Goal: Information Seeking & Learning: Learn about a topic

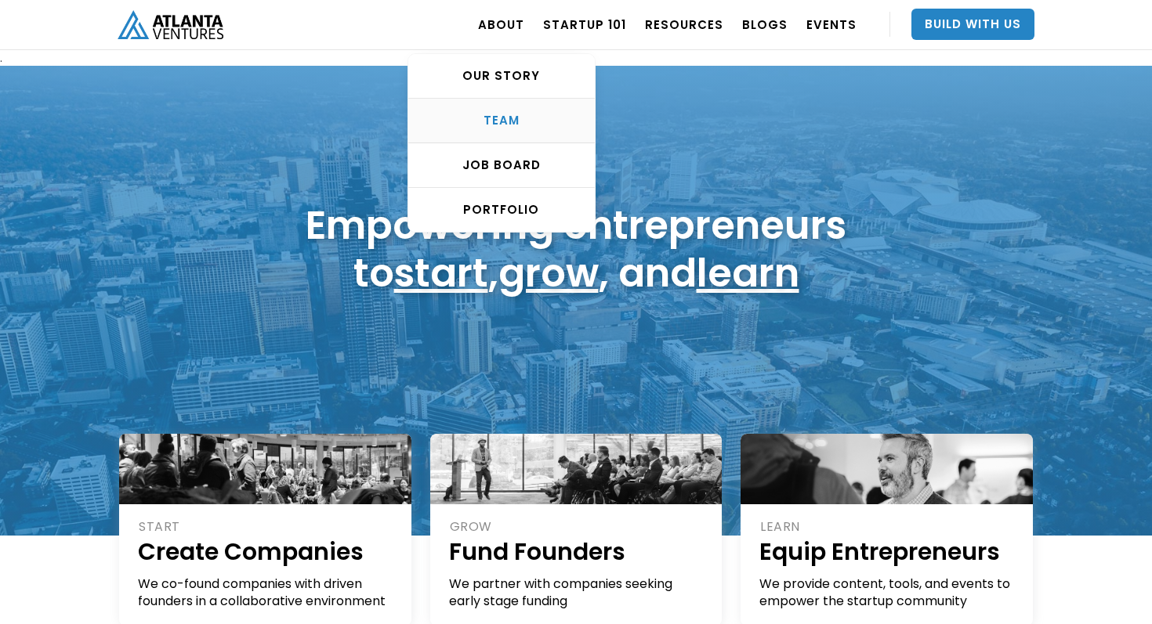
click at [504, 121] on div "TEAM" at bounding box center [501, 121] width 186 height 16
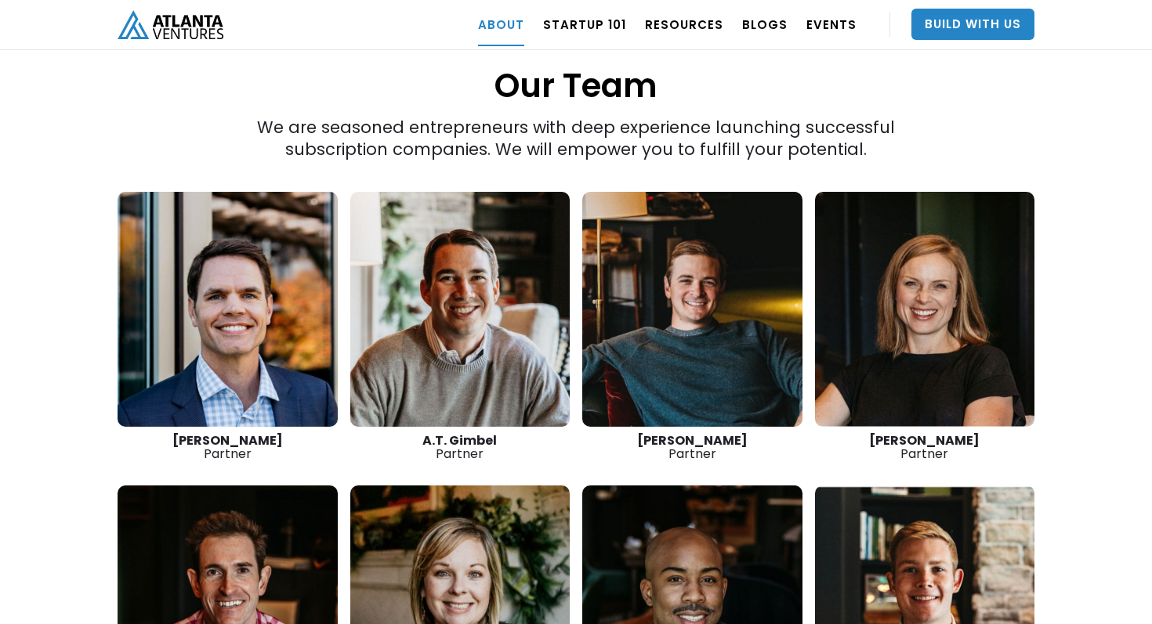
scroll to position [2153, 0]
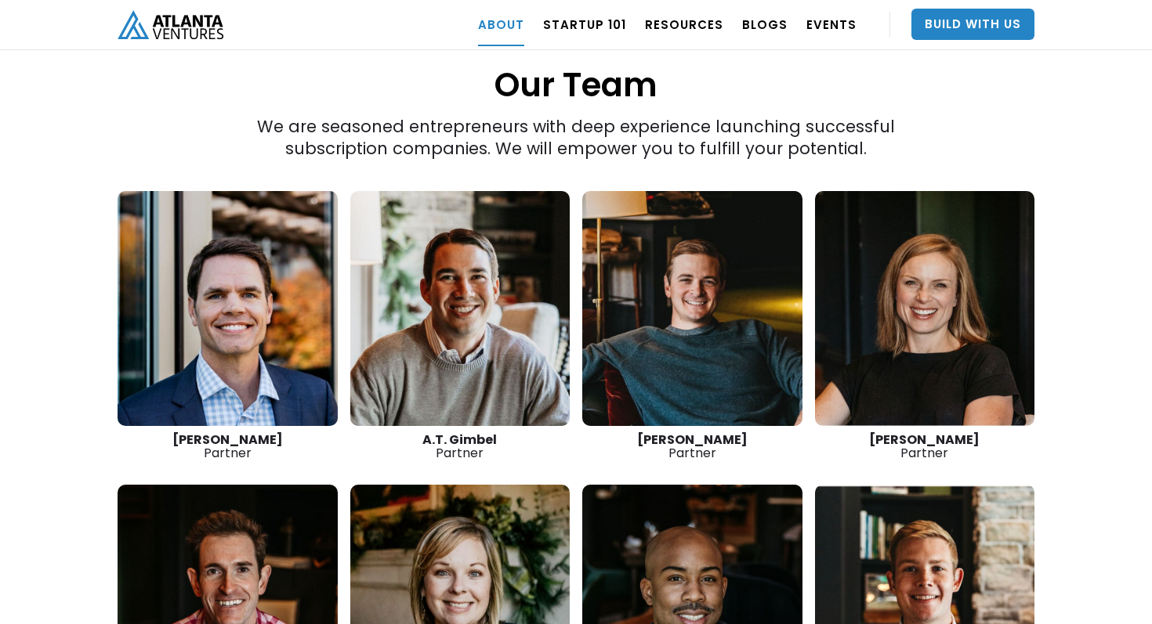
click at [228, 286] on link at bounding box center [228, 308] width 220 height 235
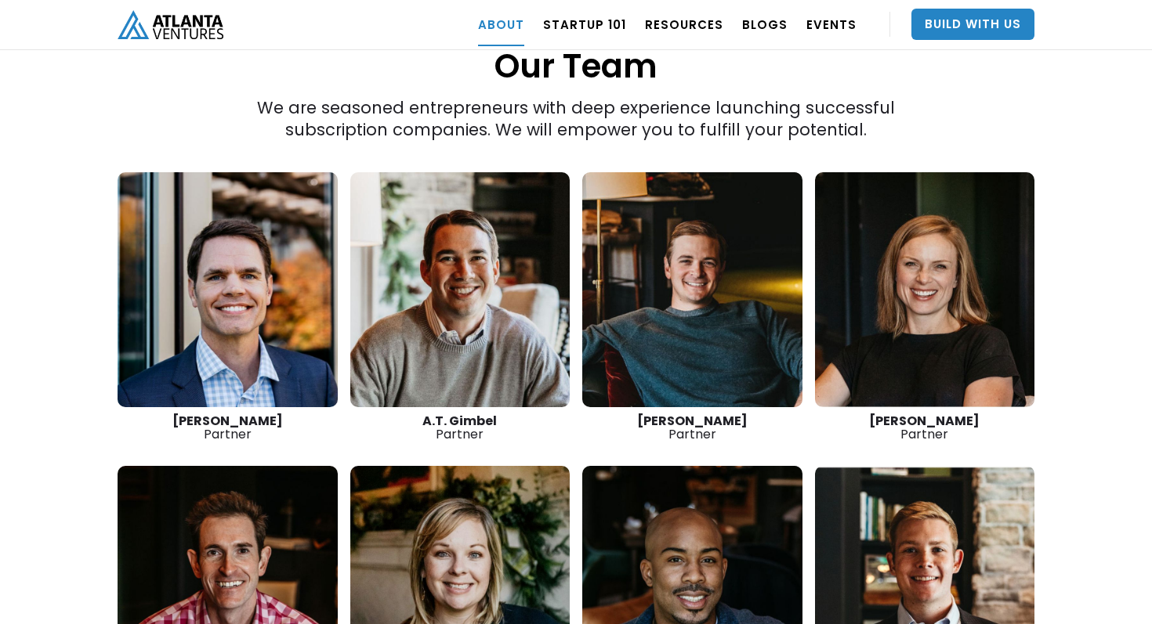
scroll to position [2176, 0]
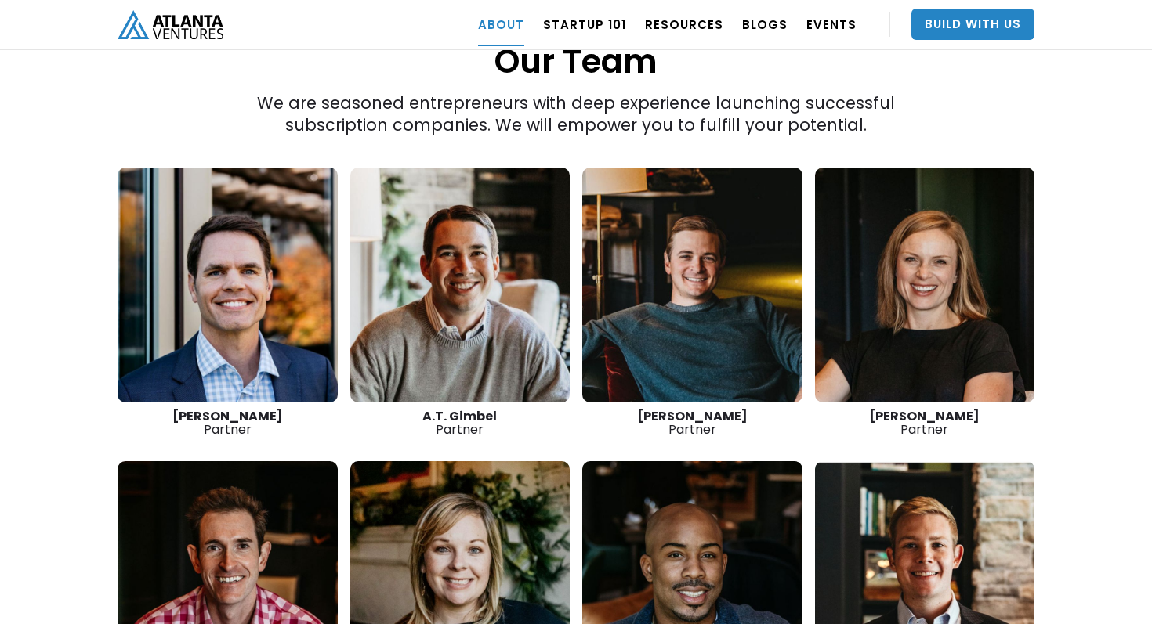
click at [474, 291] on link at bounding box center [460, 285] width 220 height 235
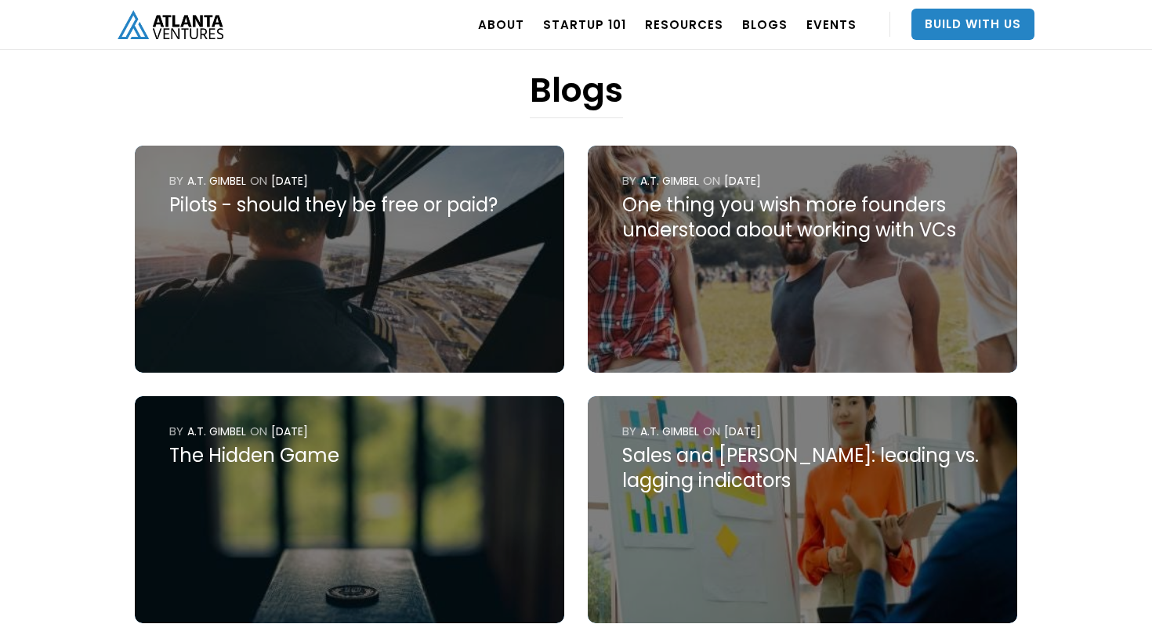
scroll to position [744, 0]
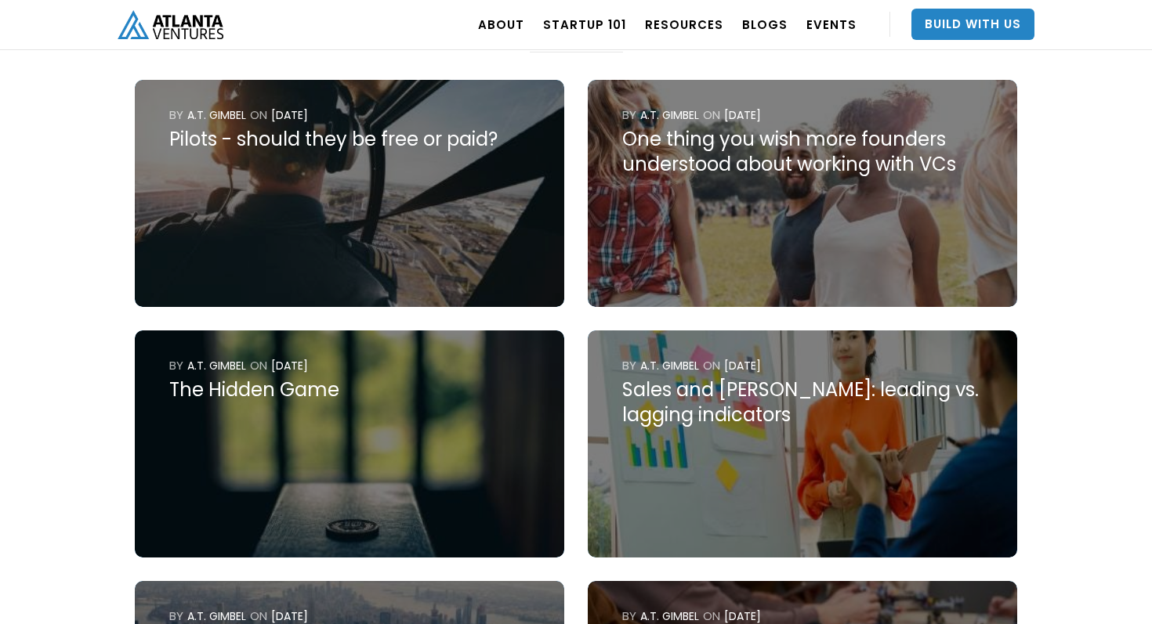
click at [284, 175] on img at bounding box center [349, 193] width 429 height 227
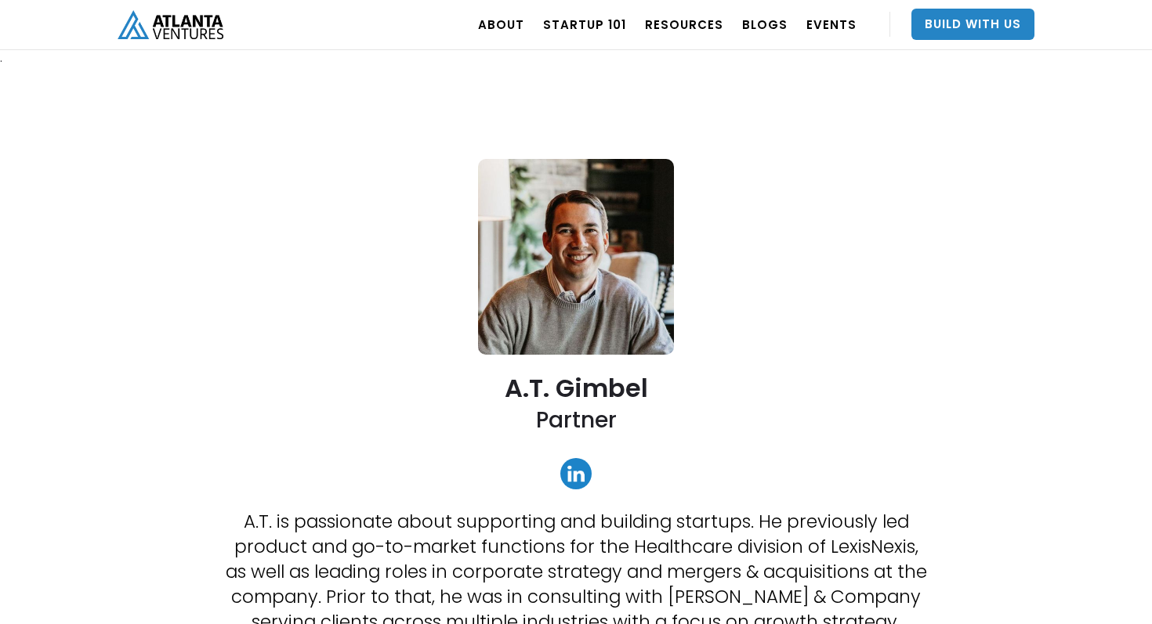
scroll to position [744, 0]
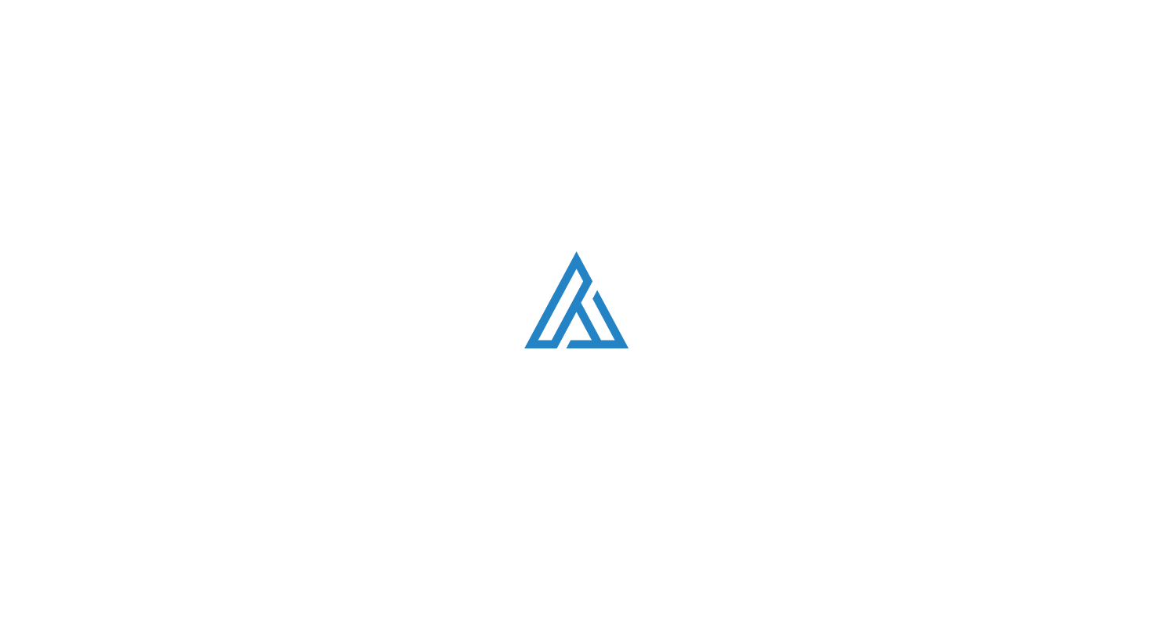
scroll to position [2176, 0]
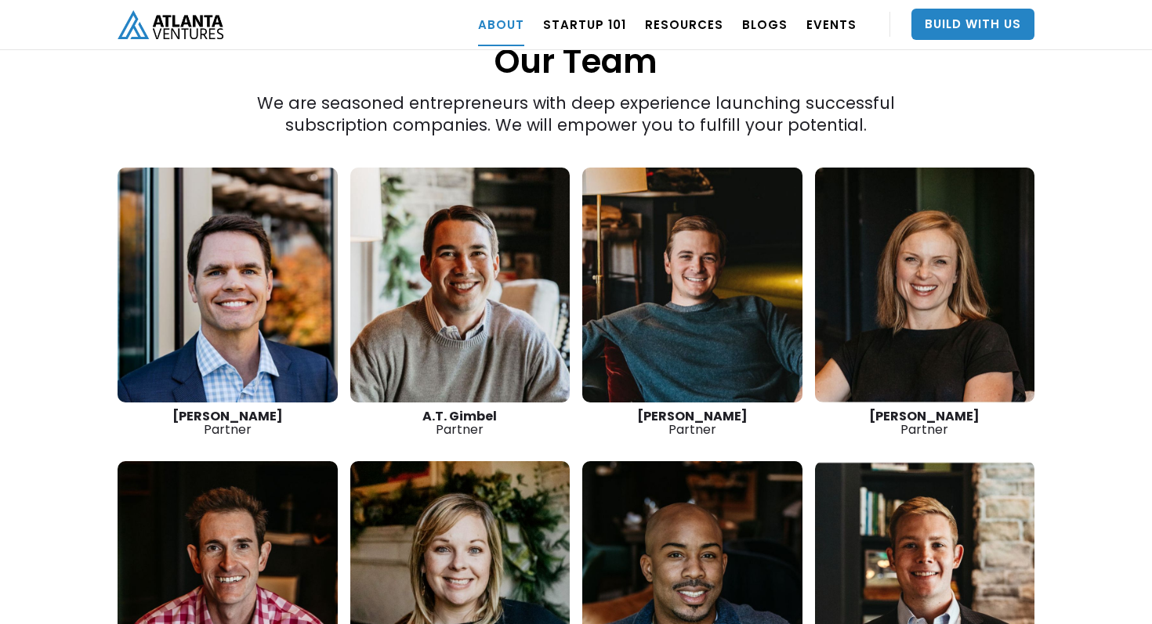
click at [625, 296] on link at bounding box center [692, 285] width 220 height 235
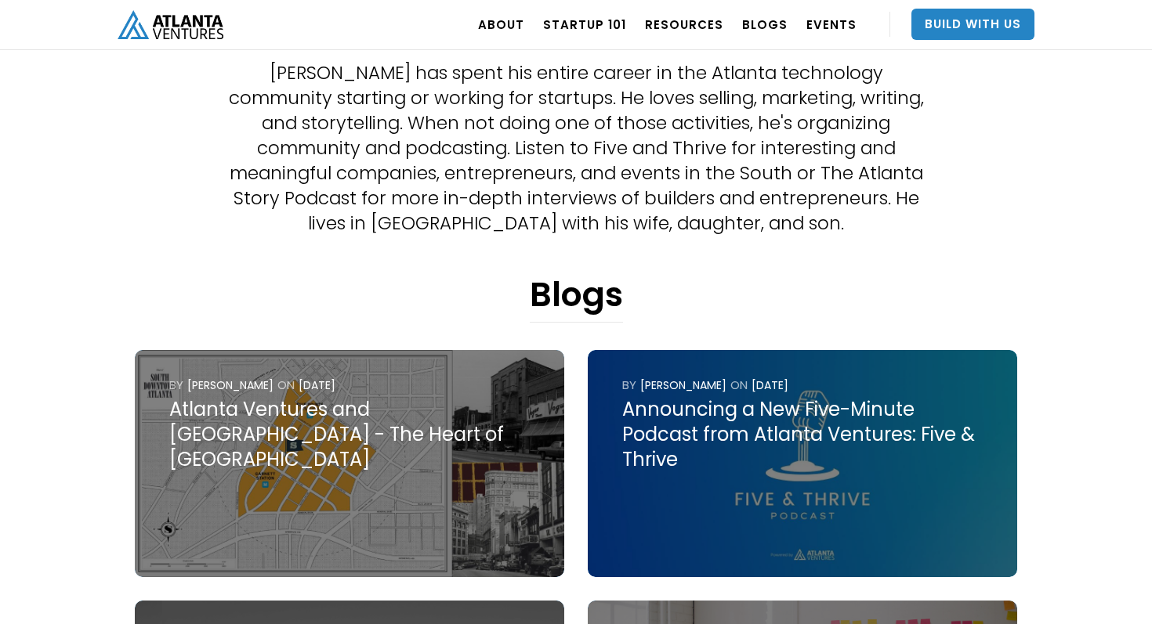
scroll to position [455, 0]
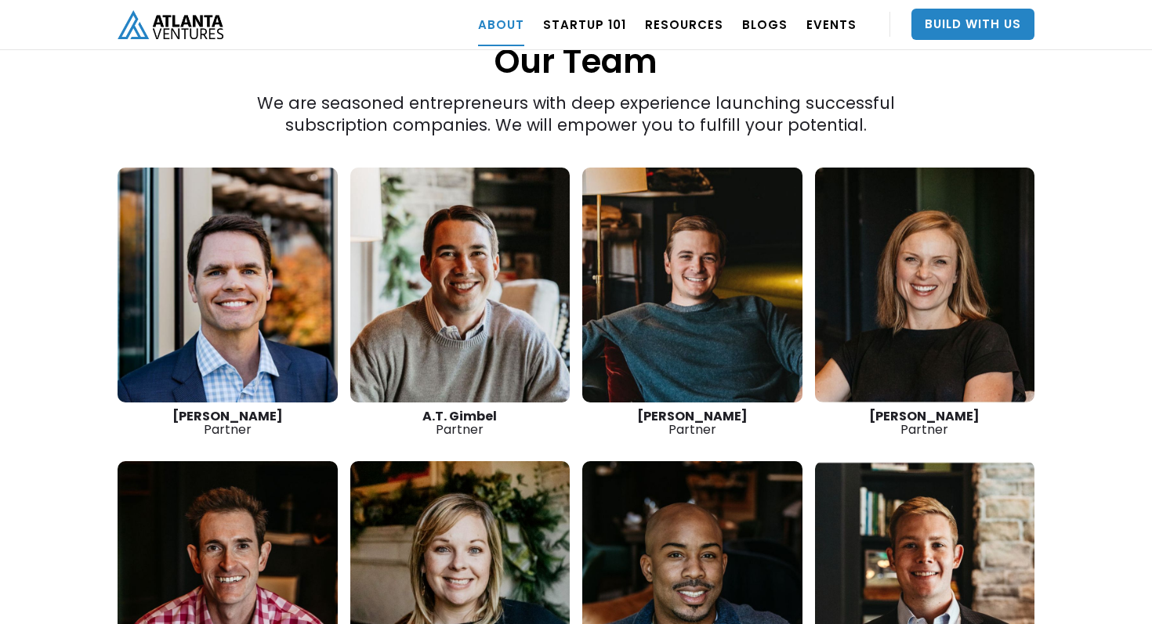
scroll to position [2560, 0]
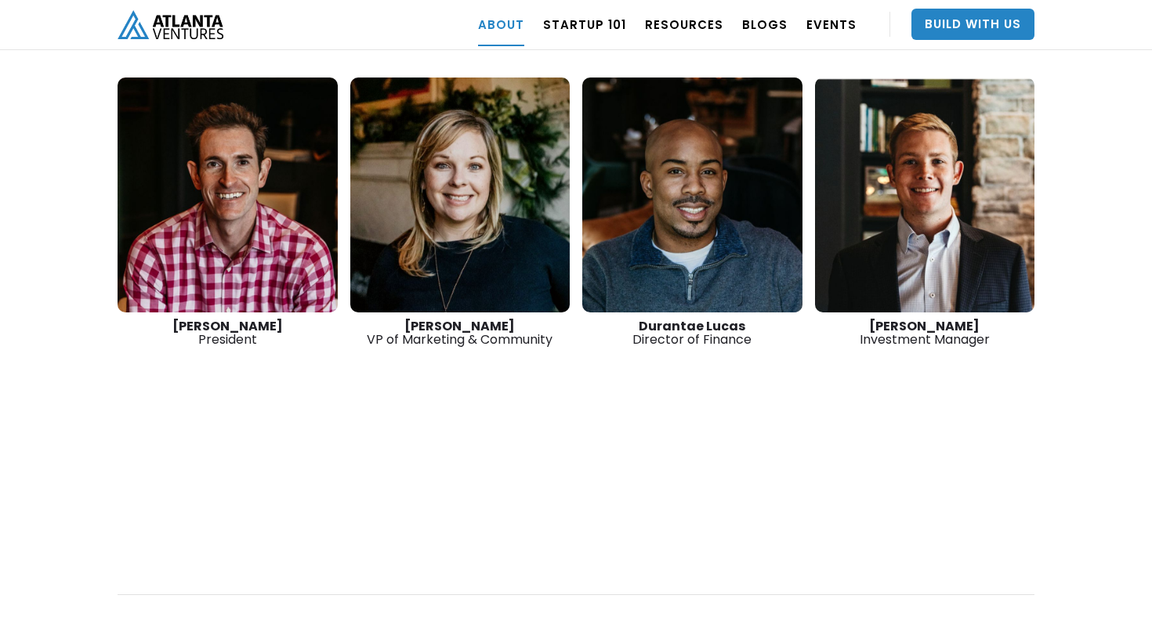
click at [206, 208] on link at bounding box center [228, 195] width 220 height 235
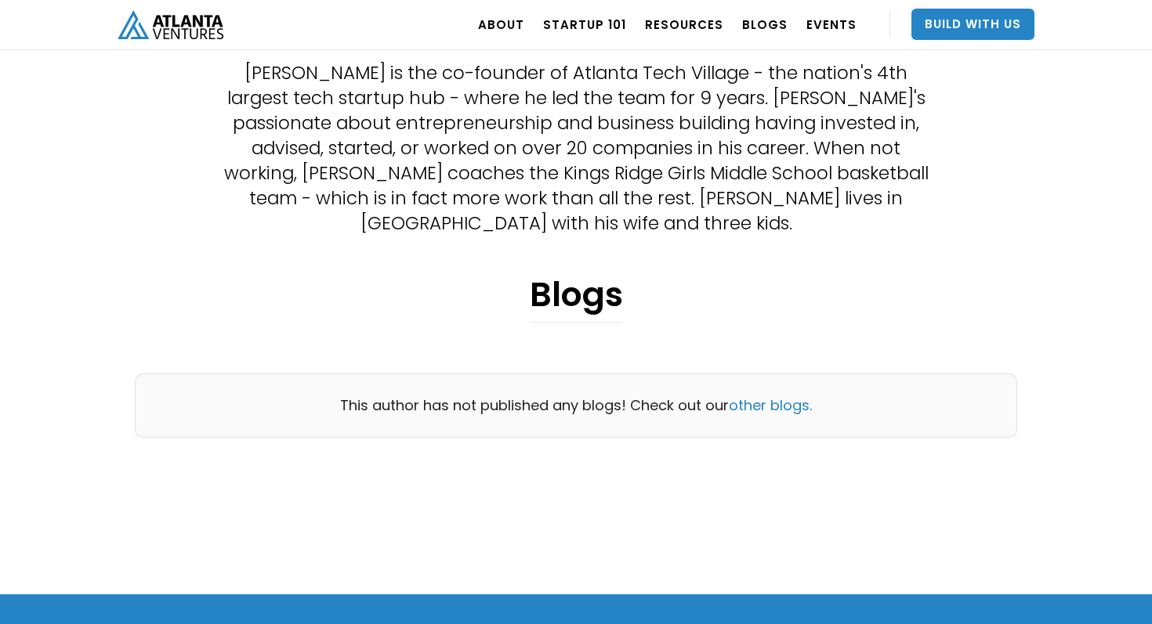
scroll to position [457, 0]
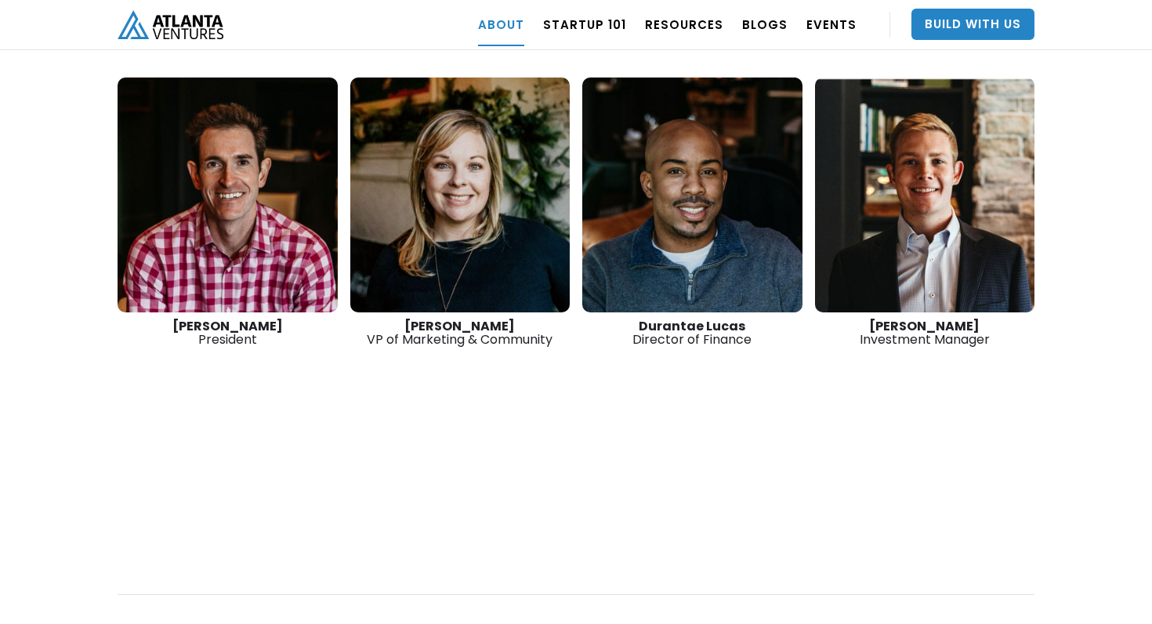
scroll to position [2554, 0]
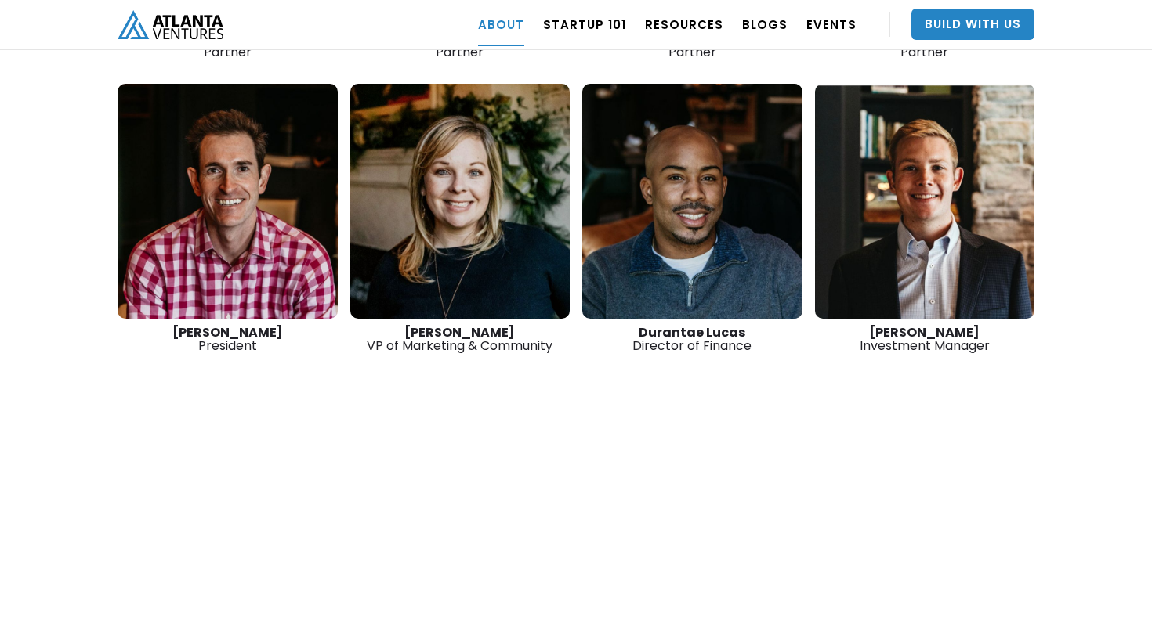
click at [878, 229] on link at bounding box center [925, 201] width 220 height 235
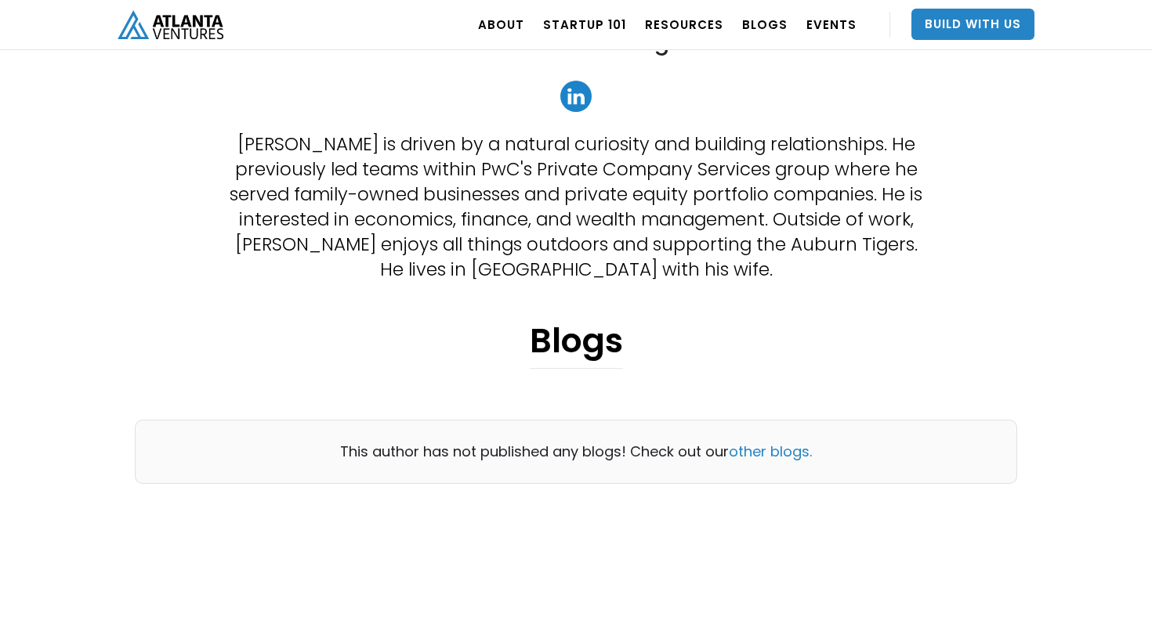
scroll to position [413, 0]
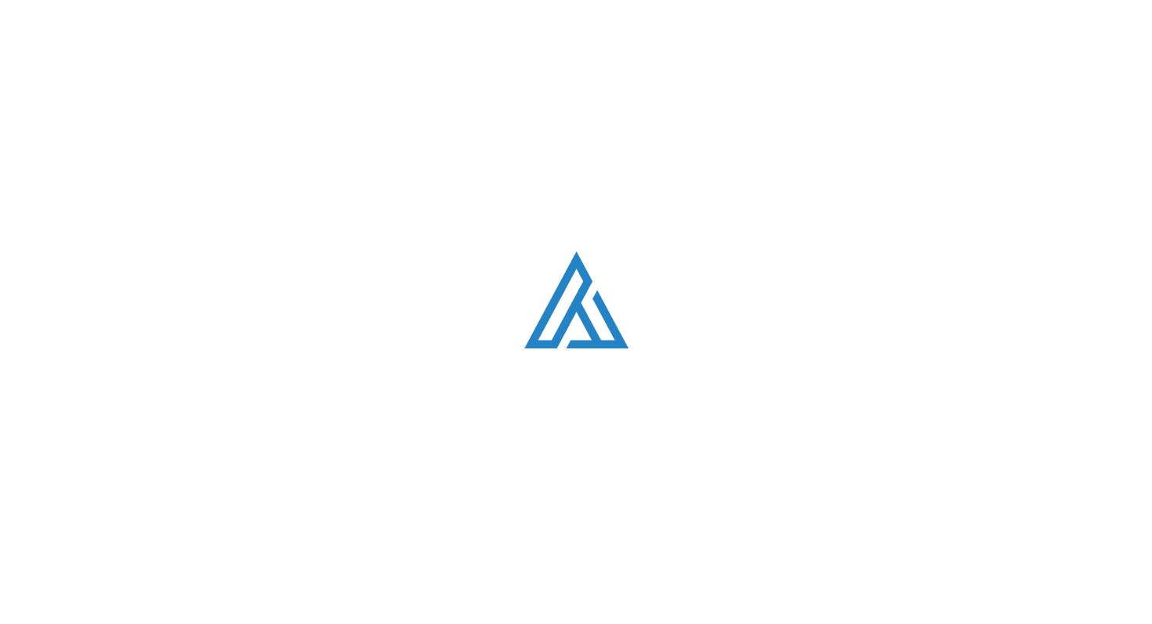
scroll to position [2554, 0]
